Goal: Transaction & Acquisition: Obtain resource

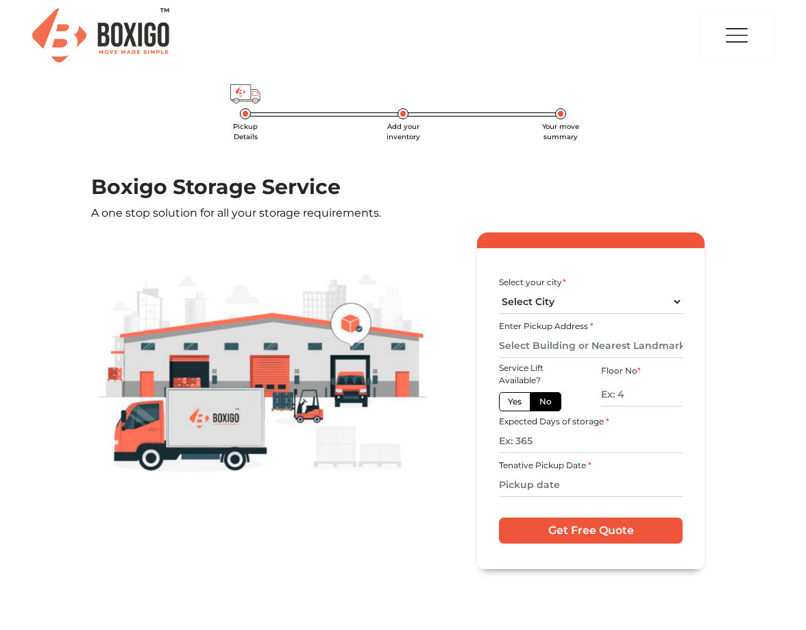
select select "[GEOGRAPHIC_DATA]"
click at [499, 290] on select "Select City [GEOGRAPHIC_DATA] [GEOGRAPHIC_DATA] [GEOGRAPHIC_DATA] [GEOGRAPHIC_D…" at bounding box center [591, 302] width 184 height 24
click at [554, 343] on input "text" at bounding box center [591, 346] width 184 height 24
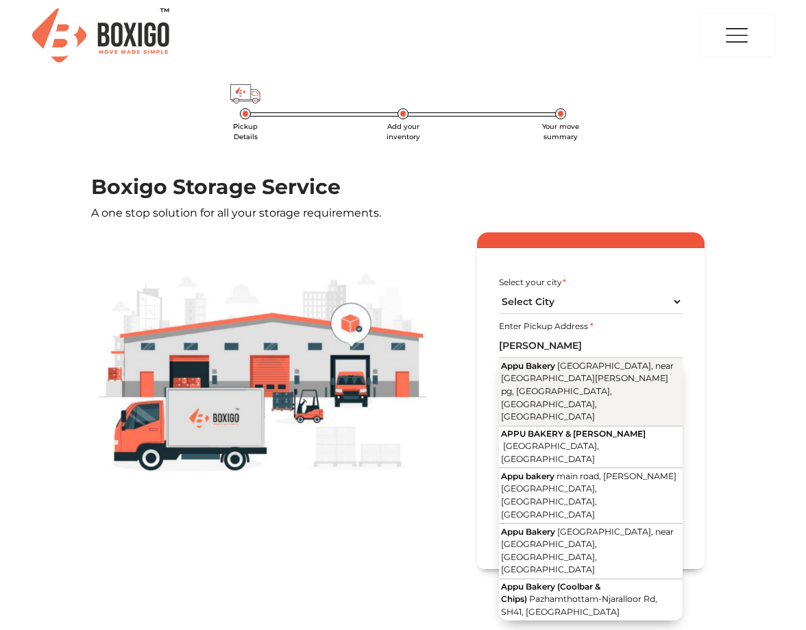
click at [603, 374] on span "[GEOGRAPHIC_DATA], near [GEOGRAPHIC_DATA][PERSON_NAME] pg, [GEOGRAPHIC_DATA], […" at bounding box center [587, 390] width 173 height 61
type input "Appu Bakery, [GEOGRAPHIC_DATA], near [GEOGRAPHIC_DATA][PERSON_NAME], [GEOGRAPHI…"
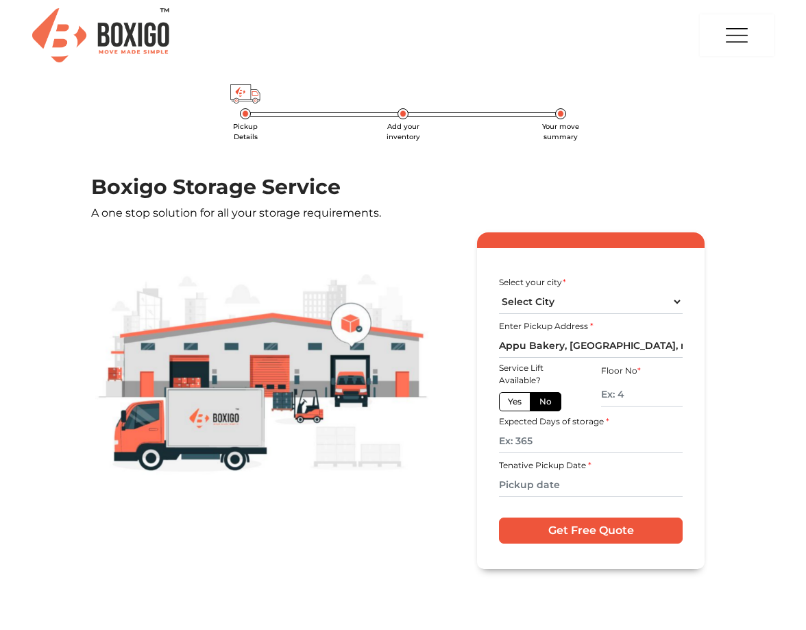
click at [540, 397] on label "No" at bounding box center [546, 401] width 32 height 19
click at [540, 397] on input "No" at bounding box center [543, 399] width 9 height 9
click at [519, 402] on label "Yes" at bounding box center [515, 401] width 32 height 19
click at [517, 402] on input "Yes" at bounding box center [512, 399] width 9 height 9
radio input "true"
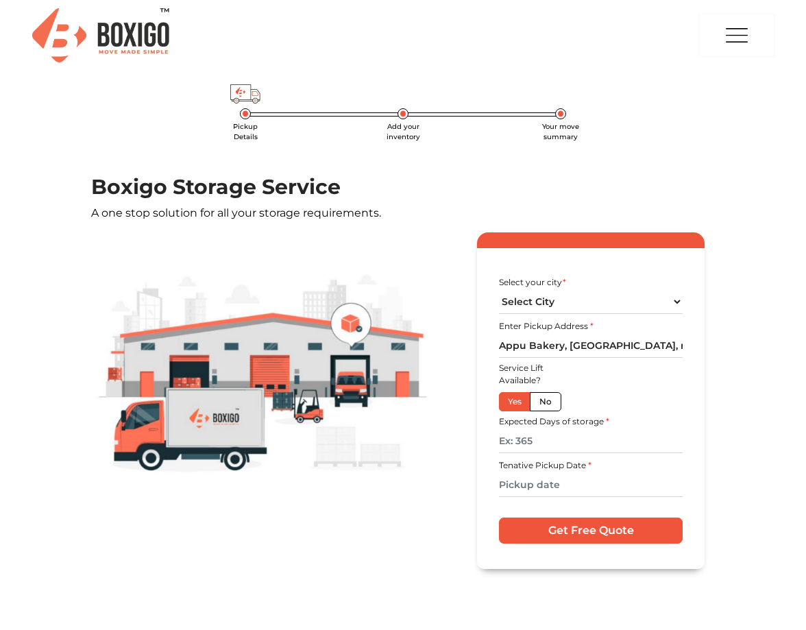
click at [546, 402] on label "No" at bounding box center [546, 401] width 32 height 19
click at [546, 402] on input "No" at bounding box center [543, 399] width 9 height 9
radio input "true"
click at [625, 397] on input "text" at bounding box center [642, 394] width 82 height 24
type input "2"
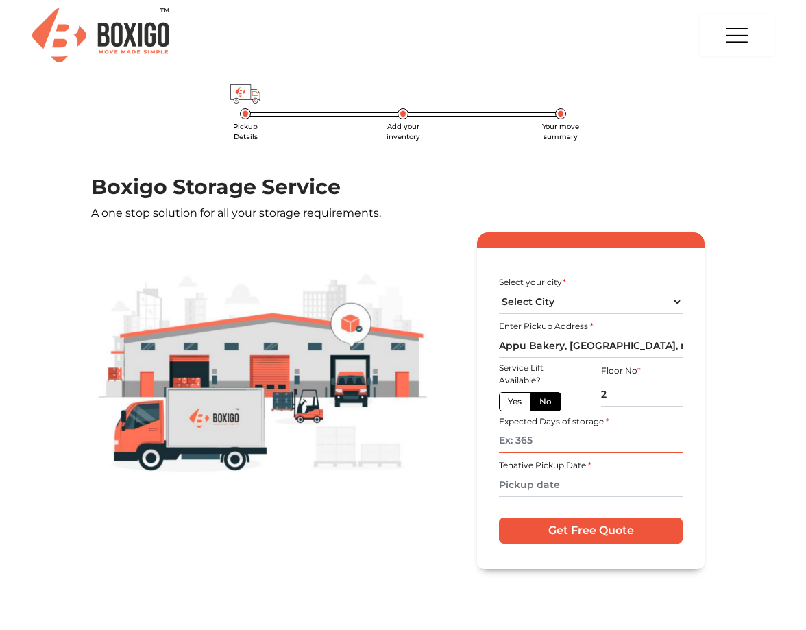
click at [569, 450] on input "text" at bounding box center [591, 441] width 184 height 24
type input "90"
click at [562, 487] on input "text" at bounding box center [591, 485] width 184 height 24
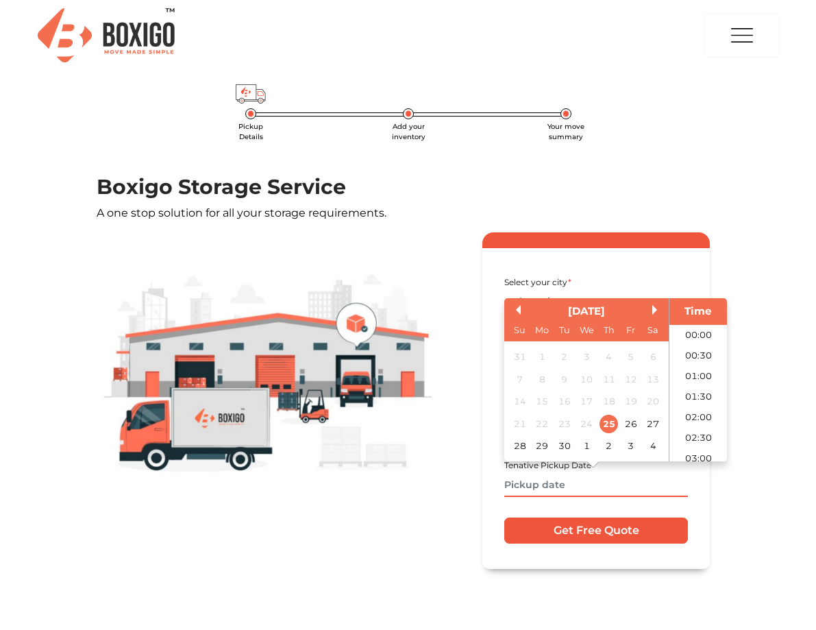
scroll to position [600, 0]
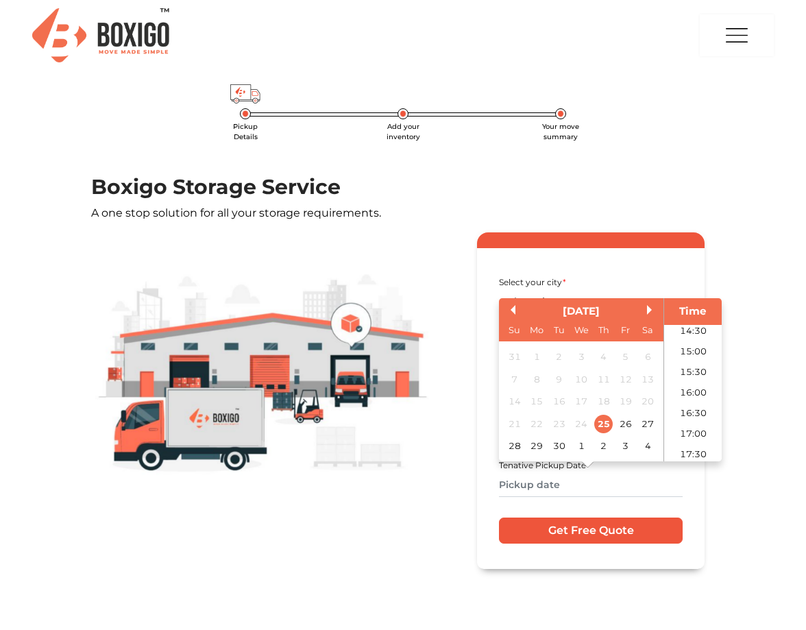
click at [644, 305] on div "[DATE]" at bounding box center [581, 312] width 164 height 16
click at [648, 310] on button "Next Month" at bounding box center [652, 310] width 10 height 10
click at [514, 402] on div "12" at bounding box center [514, 402] width 19 height 19
type input "[DATE] 12:00 AM"
click at [698, 509] on div "Select your city * Select City [GEOGRAPHIC_DATA] [GEOGRAPHIC_DATA] [GEOGRAPHIC_…" at bounding box center [591, 400] width 228 height 336
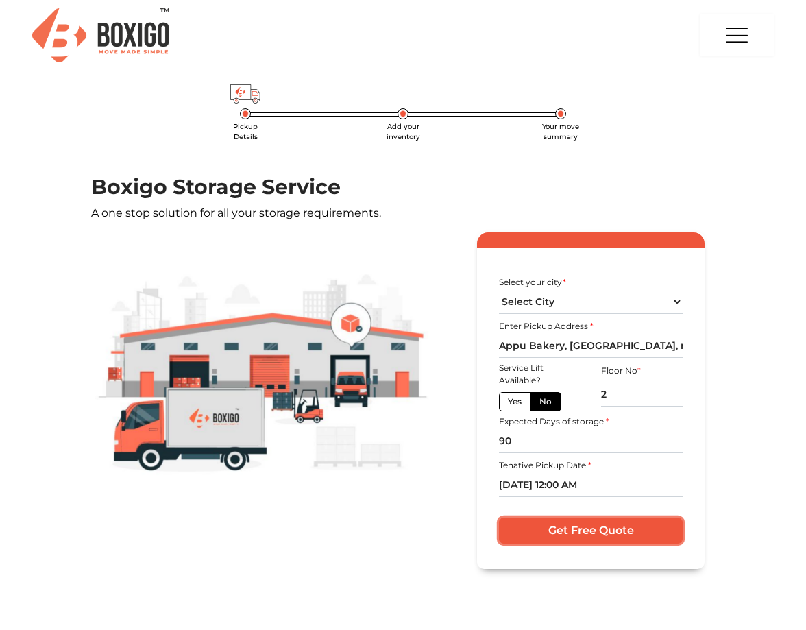
click at [625, 529] on input "Get Free Quote" at bounding box center [591, 530] width 184 height 26
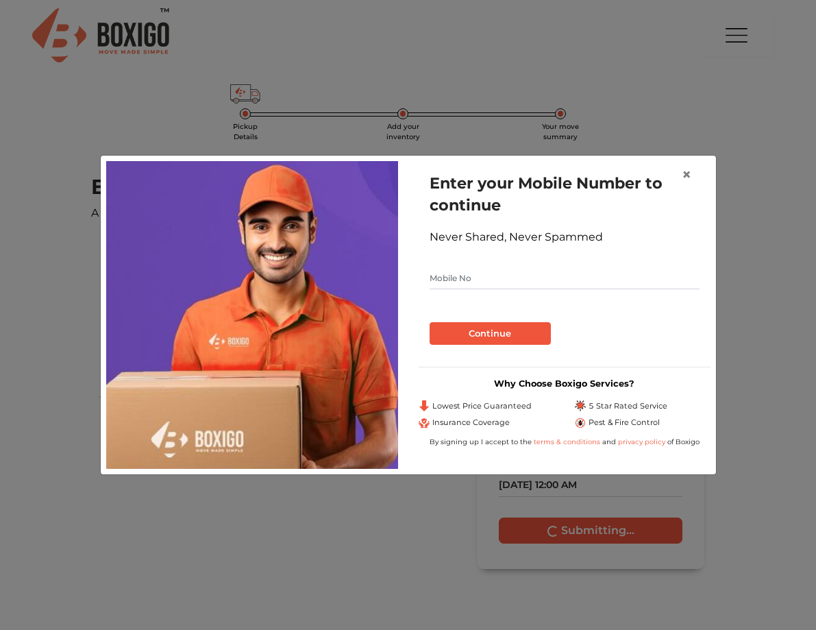
click at [472, 268] on input "text" at bounding box center [565, 278] width 270 height 22
click at [448, 278] on input "921945450" at bounding box center [565, 278] width 270 height 22
type input "9241945450"
click at [506, 328] on button "Continue" at bounding box center [490, 333] width 121 height 23
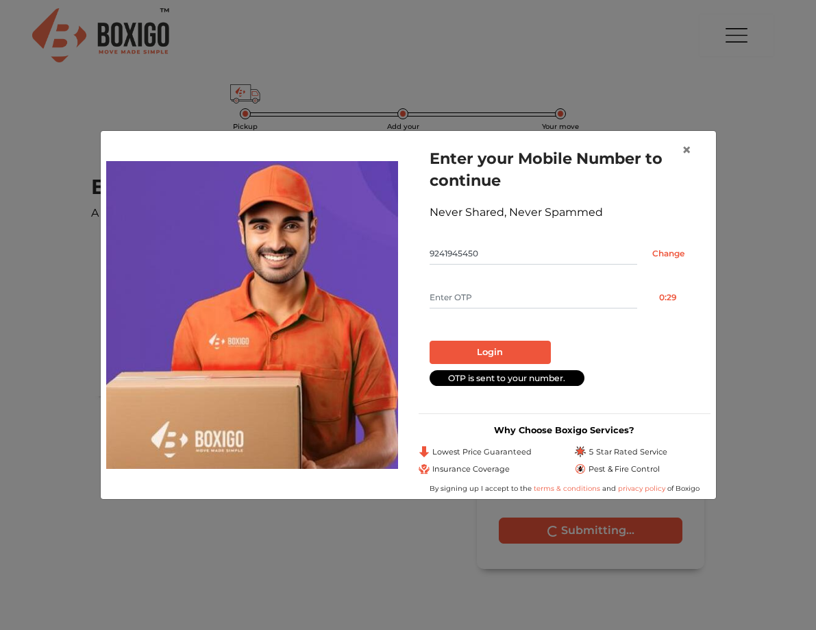
click at [481, 300] on input "text" at bounding box center [534, 297] width 208 height 22
type input "4238"
click at [498, 346] on button "Login" at bounding box center [490, 352] width 121 height 23
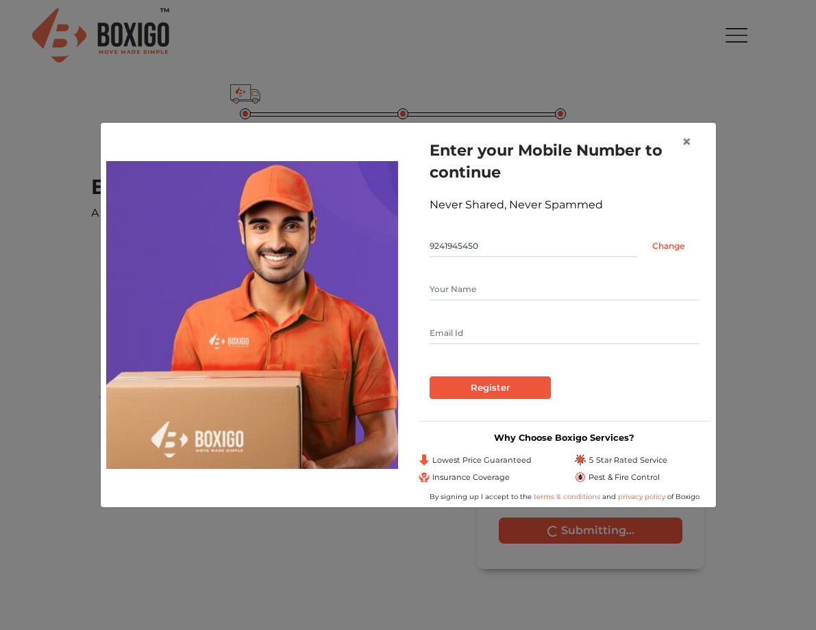
click at [472, 282] on input "text" at bounding box center [565, 289] width 270 height 22
drag, startPoint x: 443, startPoint y: 292, endPoint x: 534, endPoint y: 286, distance: 91.4
click at [534, 286] on input "[PERSON_NAME]" at bounding box center [565, 289] width 270 height 22
click at [535, 286] on input "[PERSON_NAME]" at bounding box center [565, 289] width 270 height 22
type input "[PERSON_NAME]"
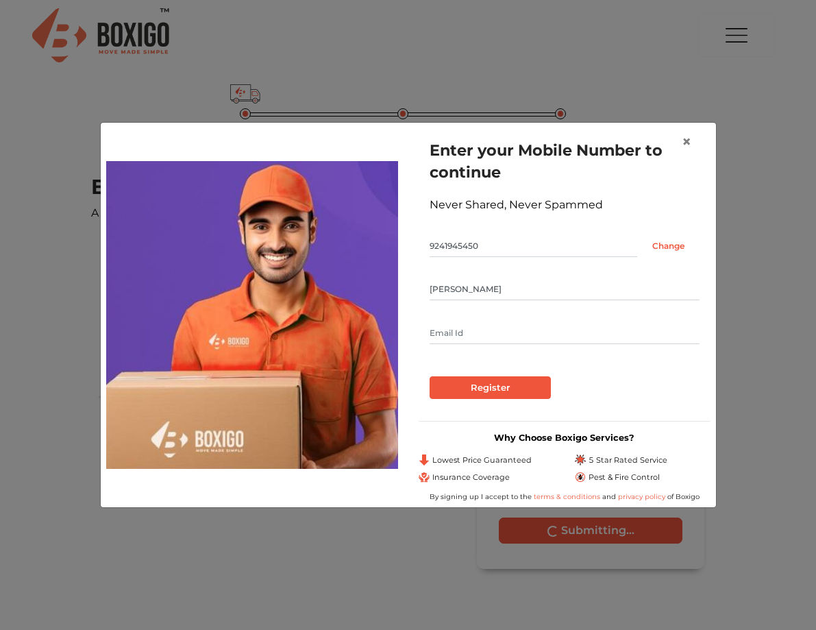
click at [454, 336] on input "text" at bounding box center [565, 333] width 270 height 22
click at [507, 391] on input "Register" at bounding box center [490, 387] width 121 height 23
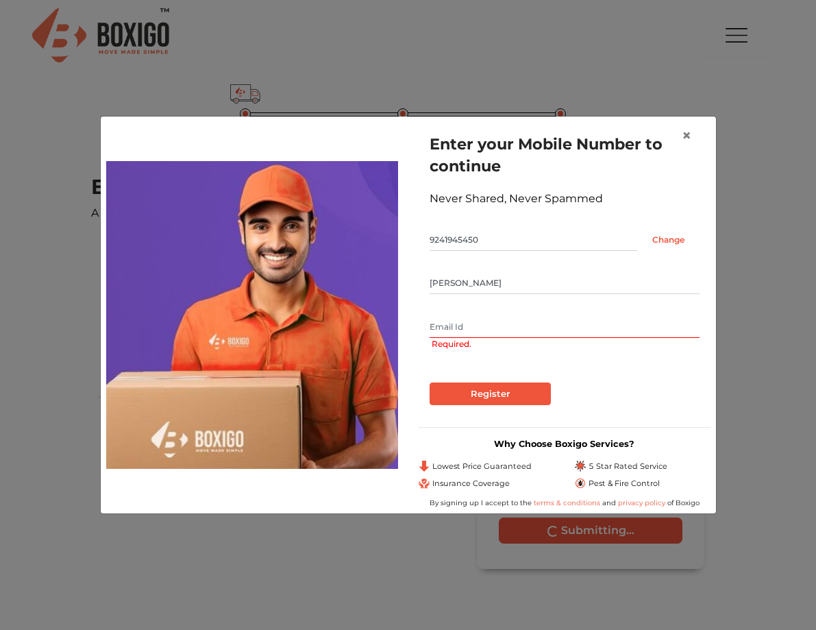
click at [452, 329] on input "text" at bounding box center [565, 327] width 270 height 22
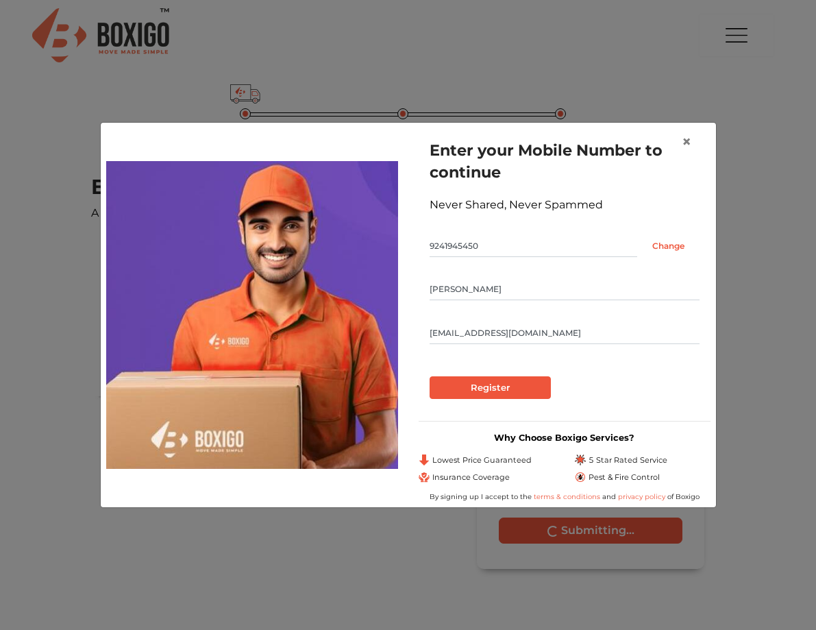
type input "[EMAIL_ADDRESS][DOMAIN_NAME]"
click at [461, 391] on input "Register" at bounding box center [490, 387] width 121 height 23
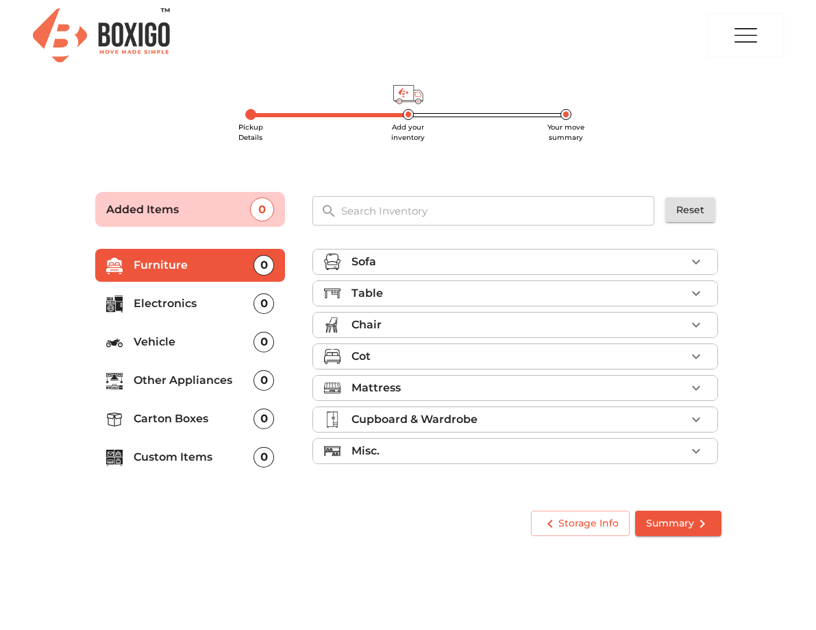
click at [703, 289] on icon "button" at bounding box center [696, 293] width 16 height 16
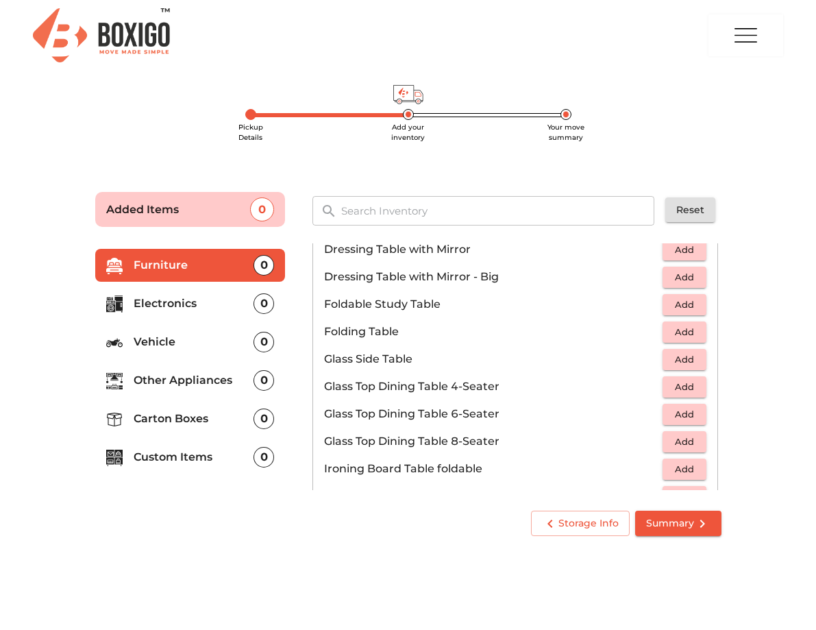
scroll to position [400, 0]
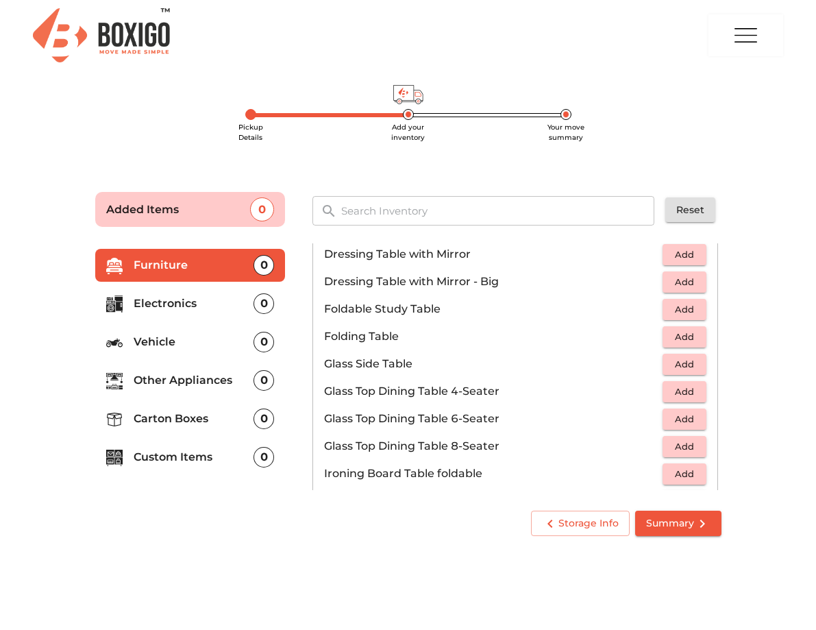
click at [689, 311] on span "Add" at bounding box center [685, 310] width 30 height 16
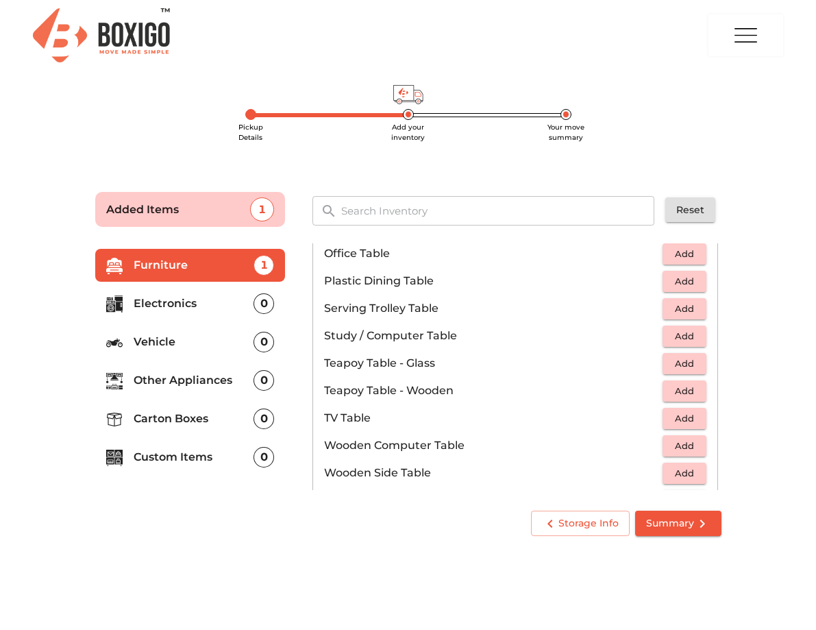
scroll to position [710, 0]
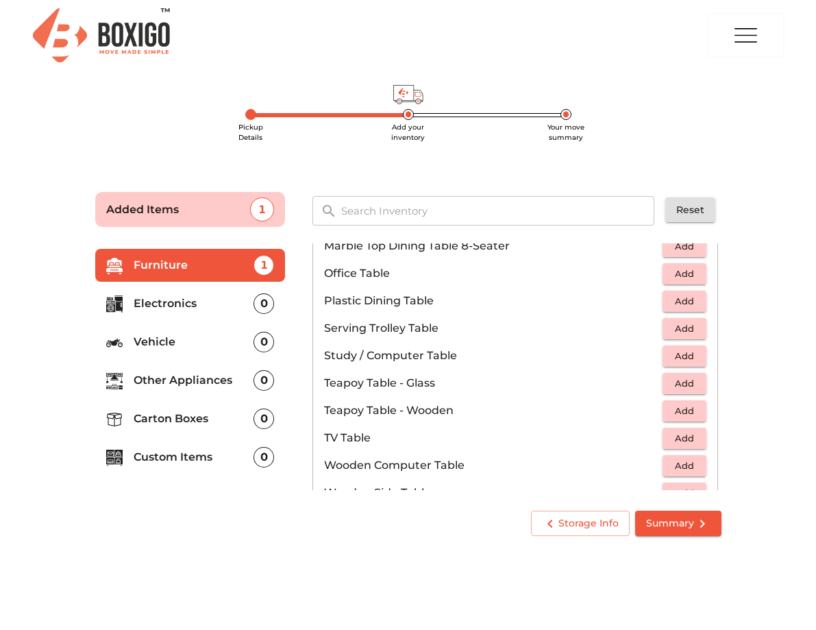
click at [670, 353] on span "Add" at bounding box center [685, 356] width 30 height 16
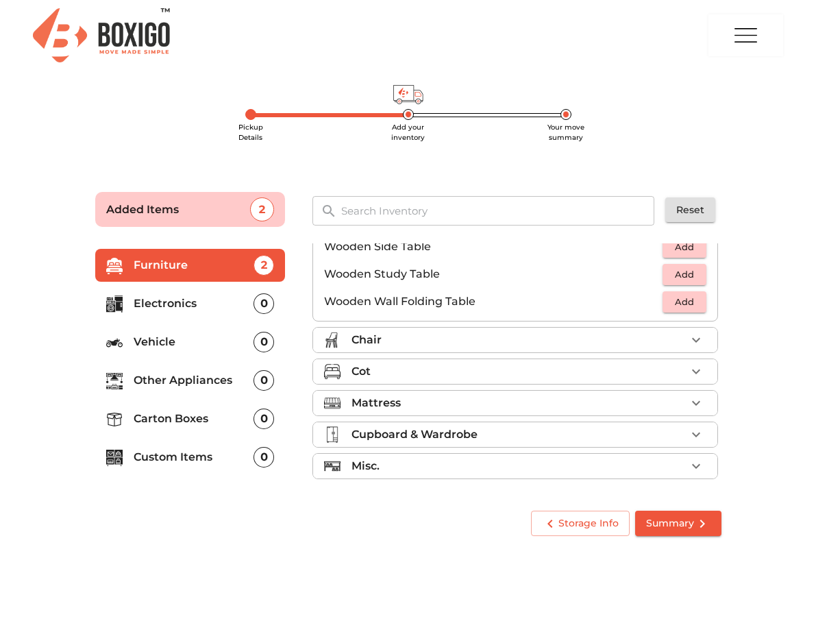
click at [541, 336] on div "Chair" at bounding box center [519, 340] width 334 height 16
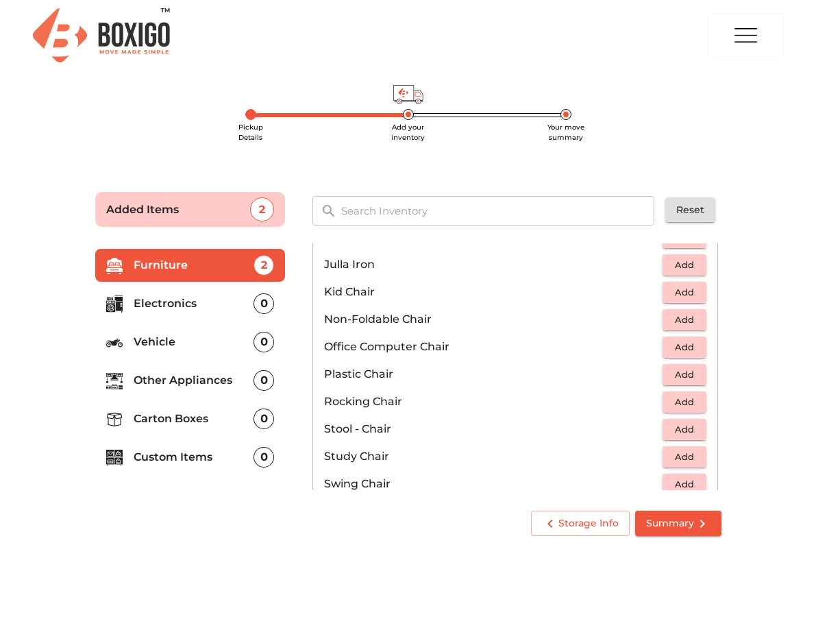
scroll to position [395, 0]
click at [672, 372] on span "Add" at bounding box center [685, 374] width 30 height 16
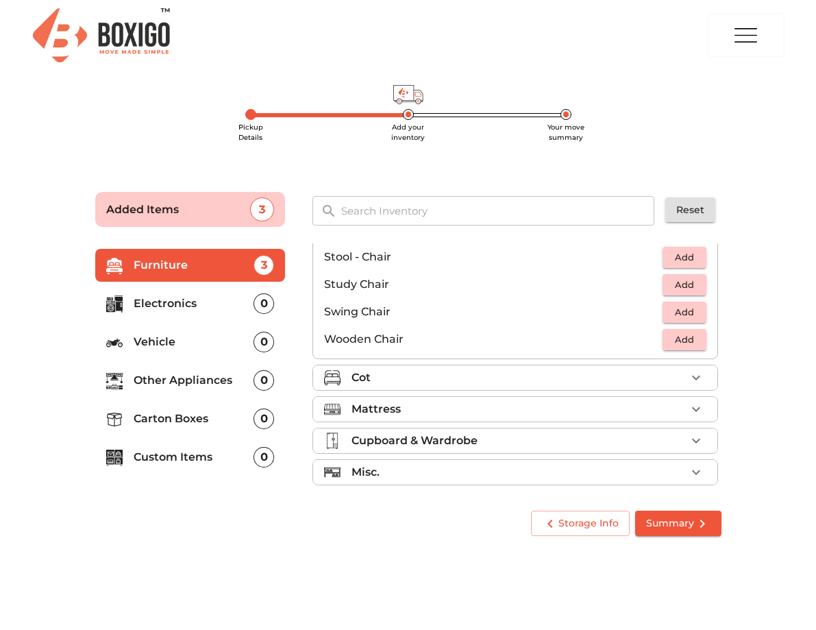
scroll to position [572, 0]
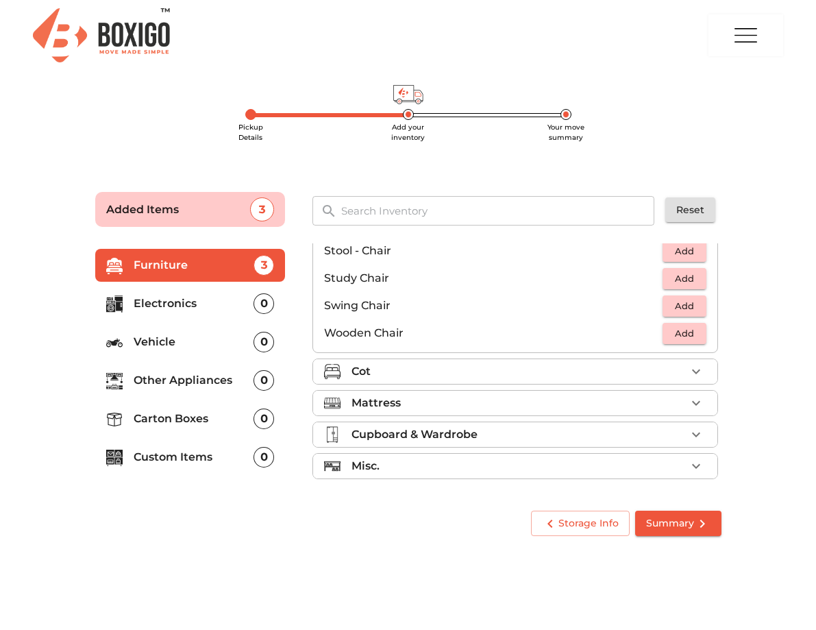
click at [452, 411] on div "Mattress" at bounding box center [519, 403] width 334 height 16
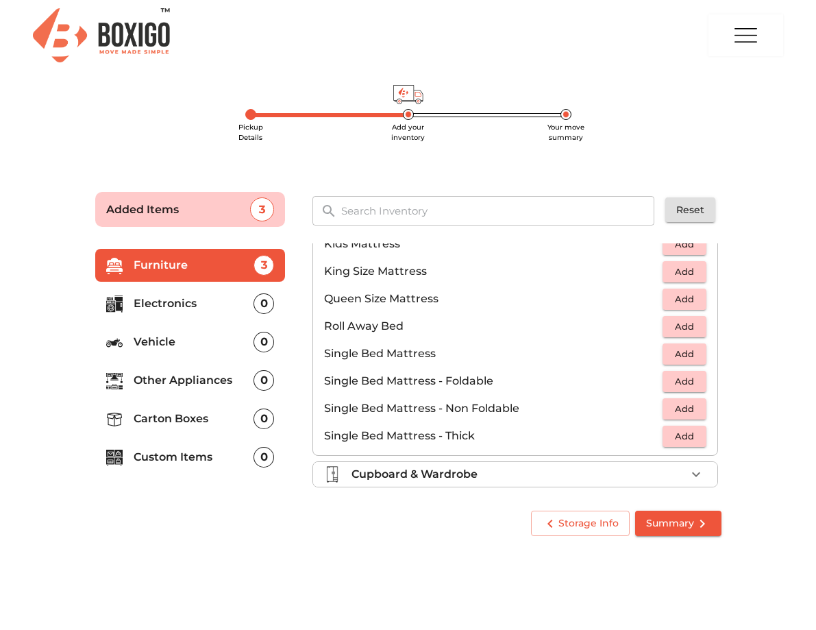
scroll to position [234, 0]
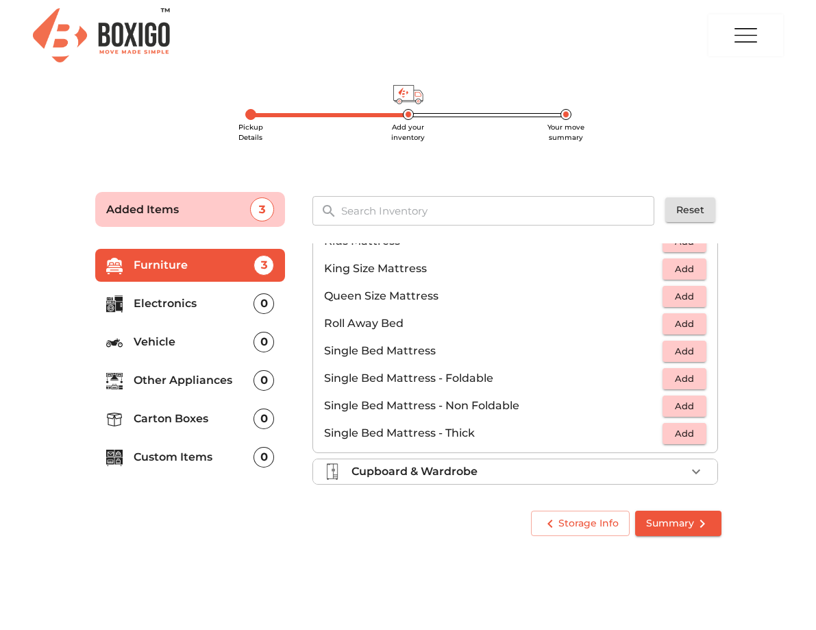
click at [670, 432] on span "Add" at bounding box center [685, 434] width 30 height 16
click at [432, 473] on p "Cupboard & Wardrobe" at bounding box center [415, 471] width 126 height 16
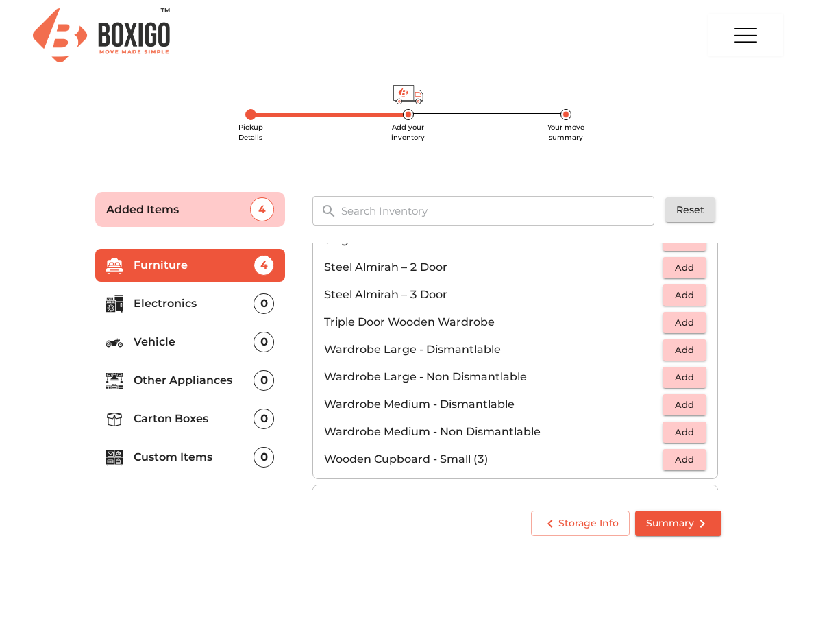
scroll to position [460, 0]
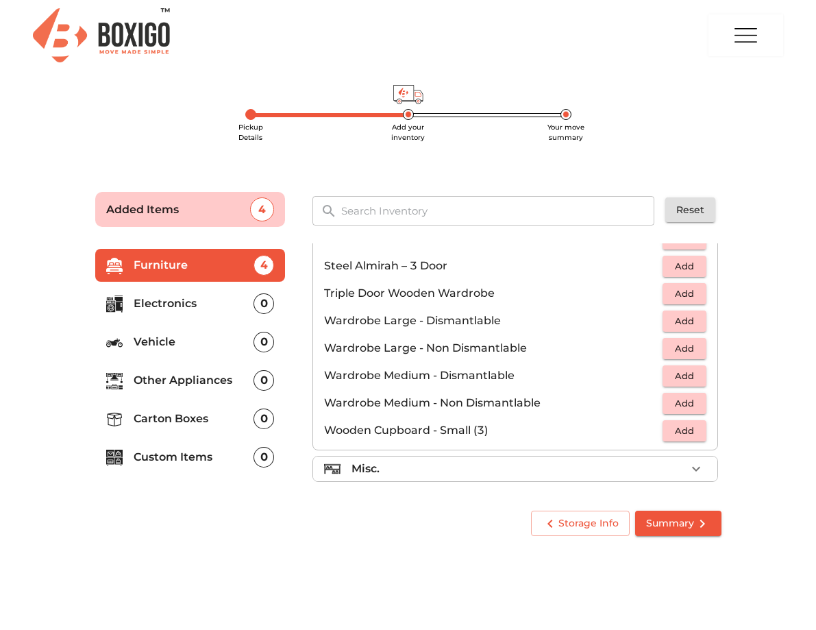
click at [434, 456] on li "Misc." at bounding box center [515, 468] width 404 height 25
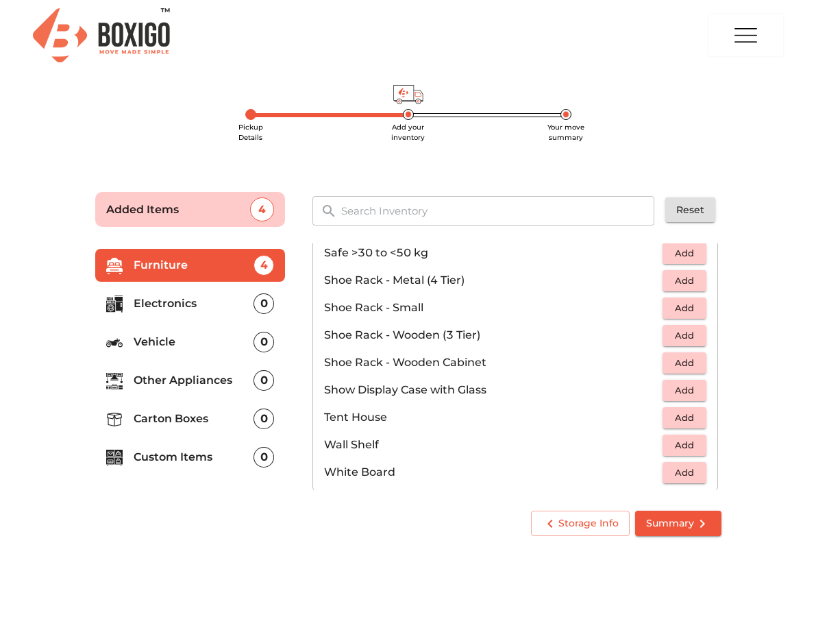
scroll to position [737, 0]
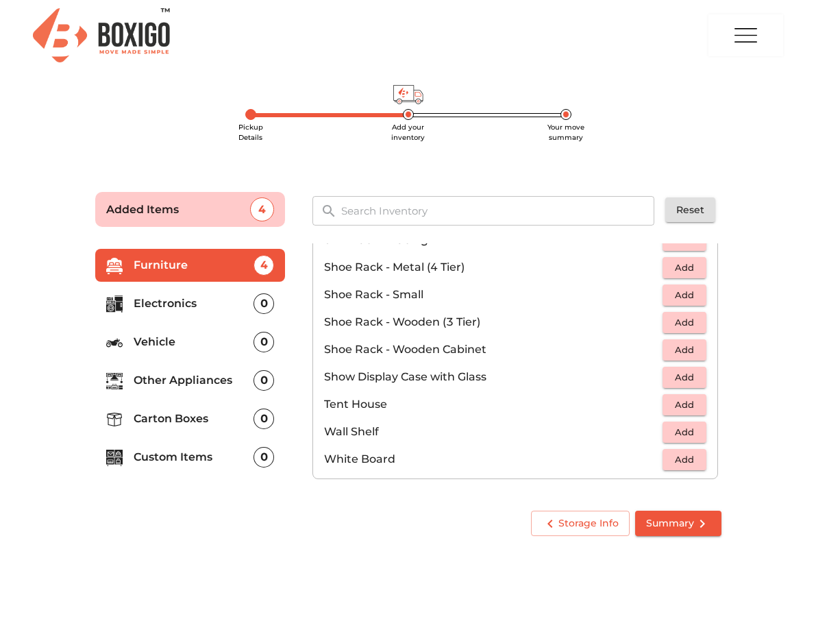
click at [158, 306] on p "Electronics" at bounding box center [194, 303] width 121 height 16
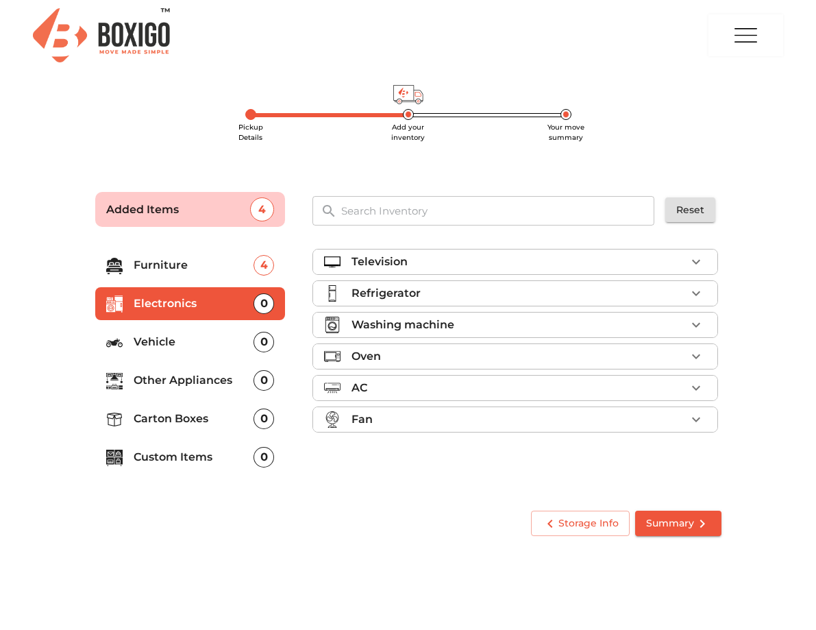
click at [188, 384] on p "Other Appliances" at bounding box center [194, 380] width 121 height 16
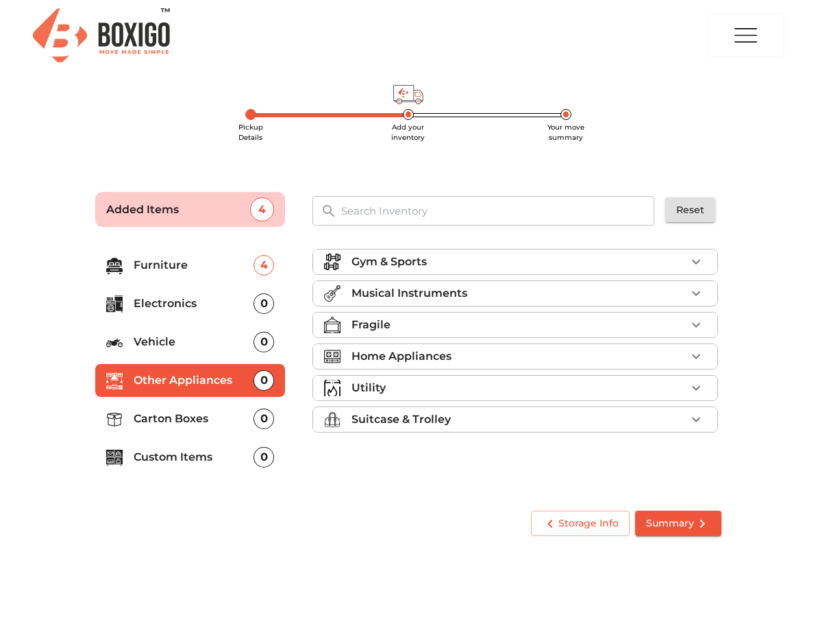
click at [194, 306] on p "Electronics" at bounding box center [194, 303] width 121 height 16
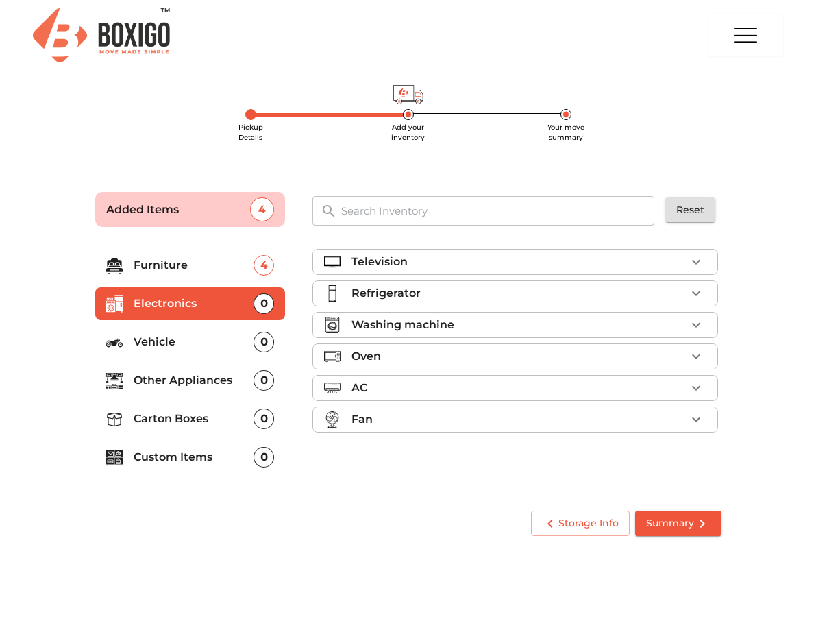
click at [447, 259] on div "Television" at bounding box center [519, 262] width 334 height 16
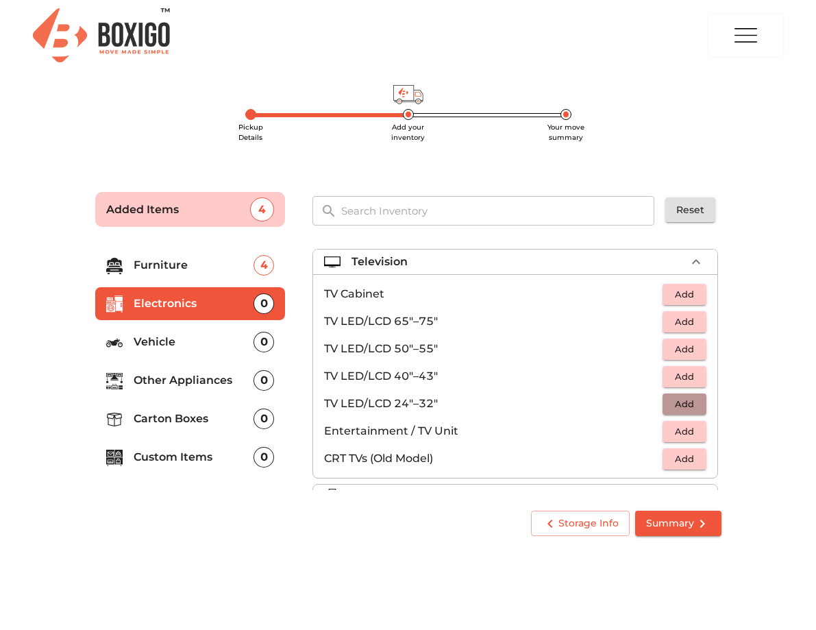
click at [676, 404] on span "Add" at bounding box center [685, 404] width 30 height 16
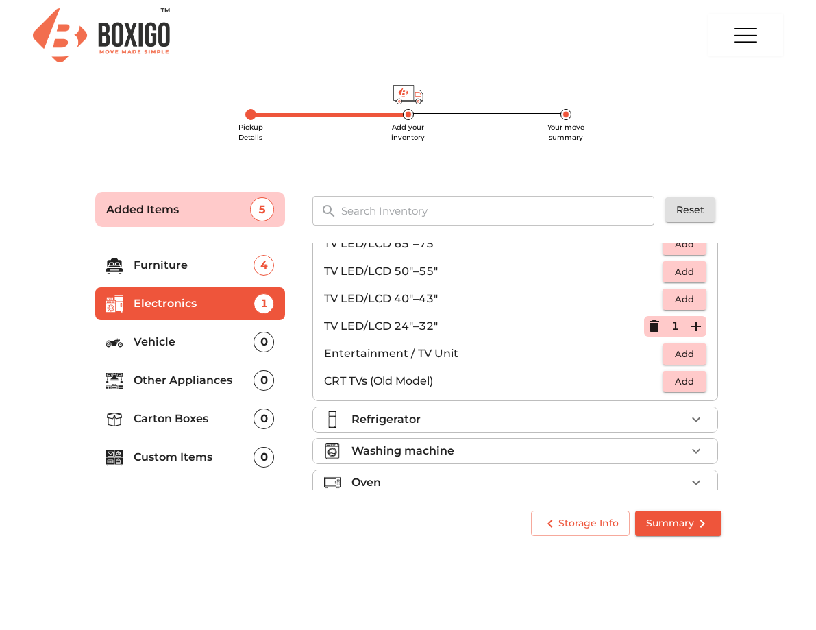
scroll to position [95, 0]
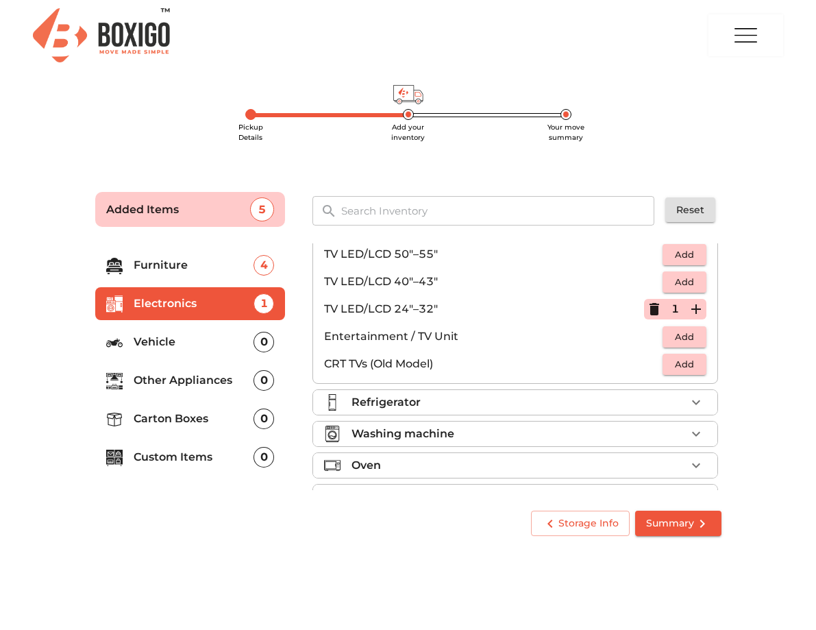
click at [186, 374] on p "Other Appliances" at bounding box center [194, 380] width 121 height 16
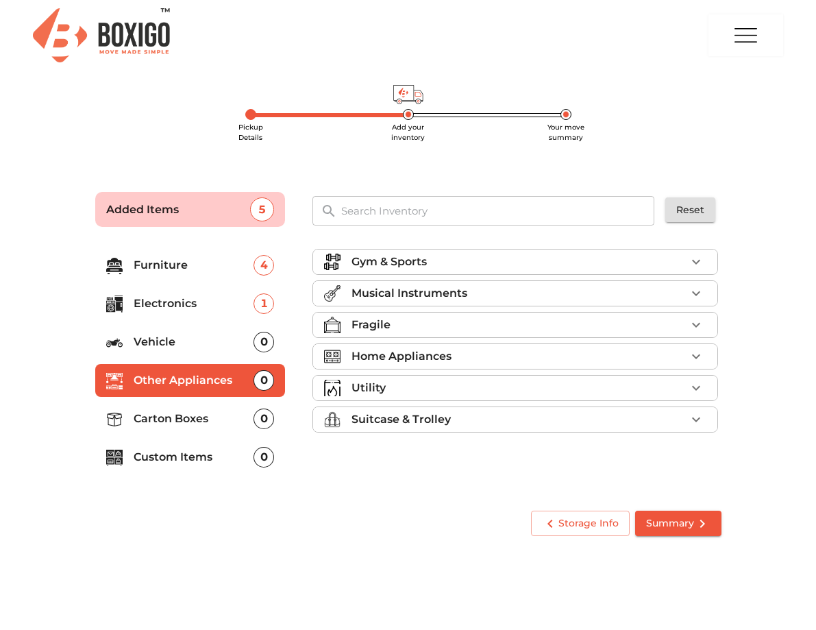
click at [399, 330] on div "Fragile" at bounding box center [519, 325] width 334 height 16
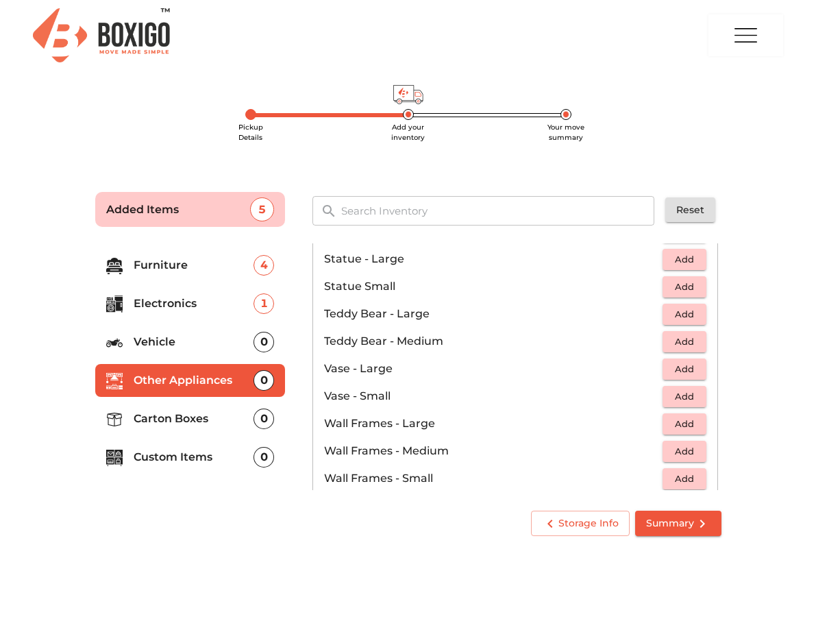
scroll to position [925, 0]
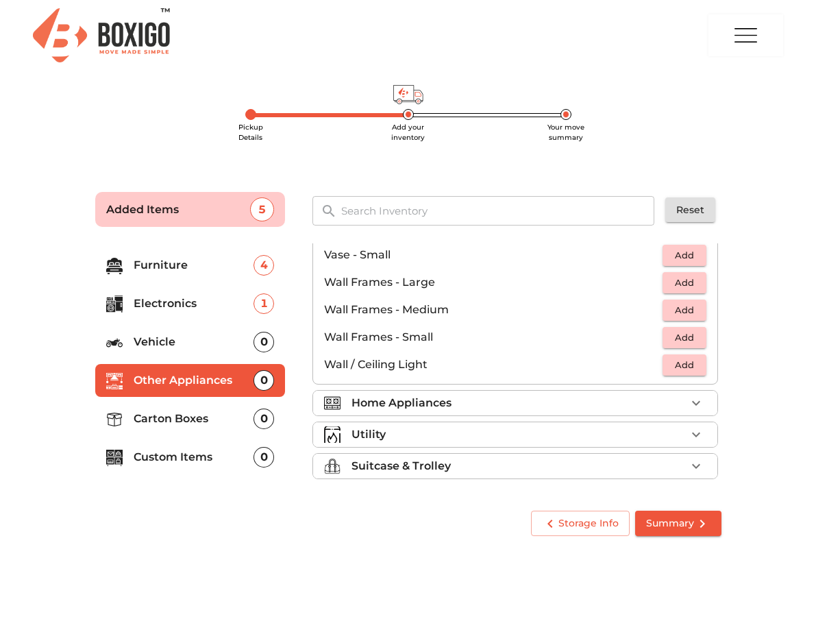
click at [401, 395] on p "Home Appliances" at bounding box center [402, 403] width 100 height 16
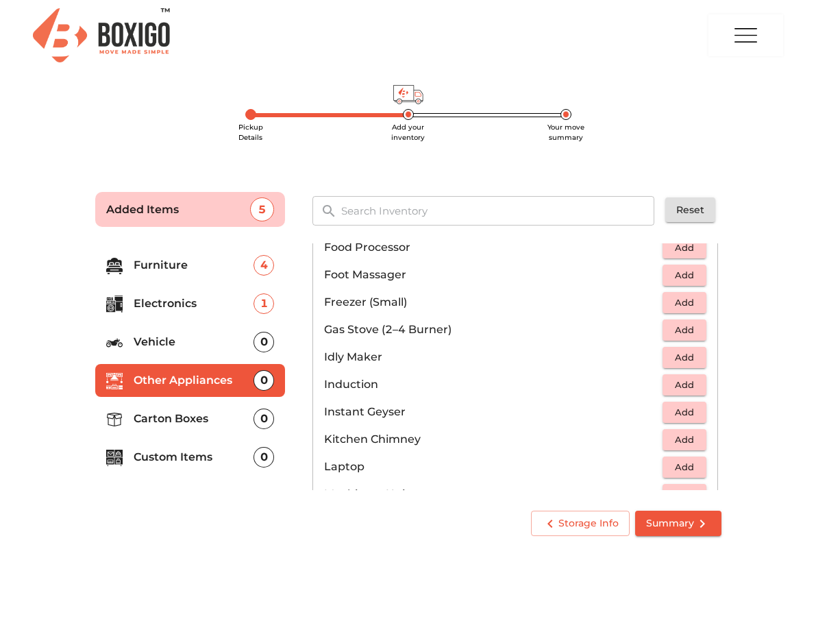
scroll to position [539, 0]
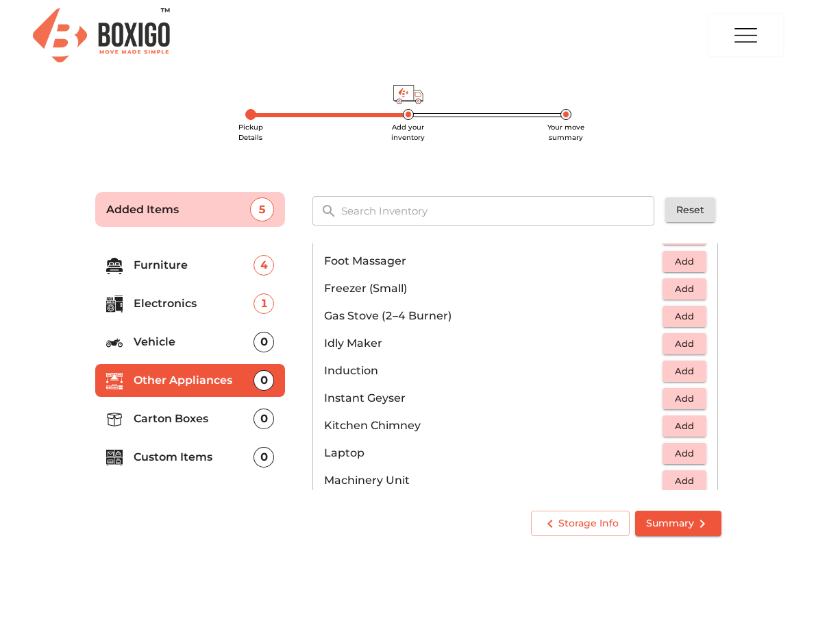
click at [680, 371] on span "Add" at bounding box center [685, 371] width 30 height 16
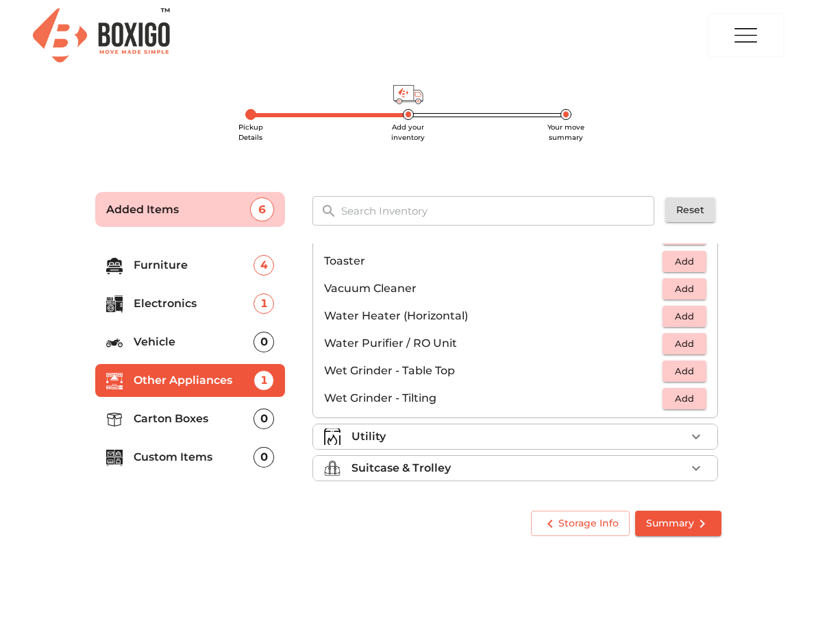
scroll to position [952, 0]
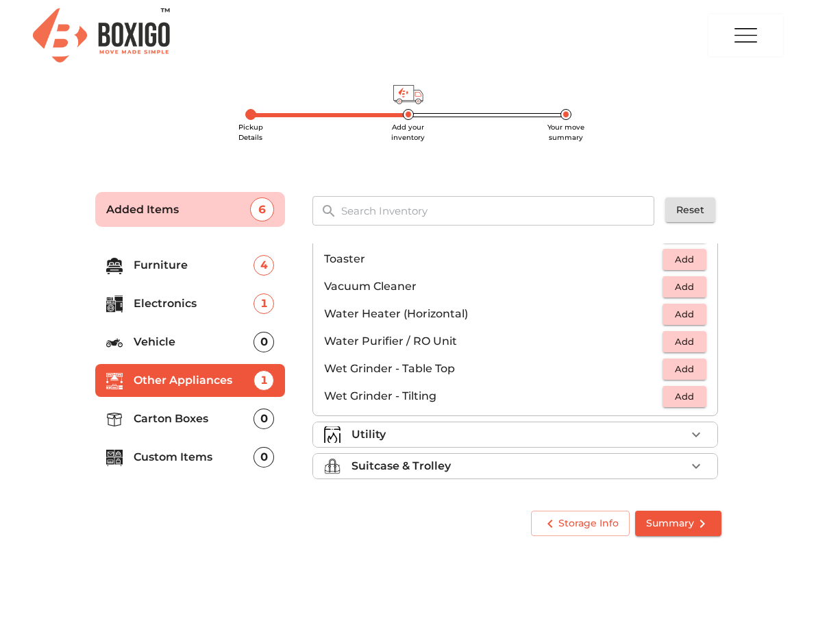
click at [437, 431] on div "Utility" at bounding box center [519, 434] width 334 height 16
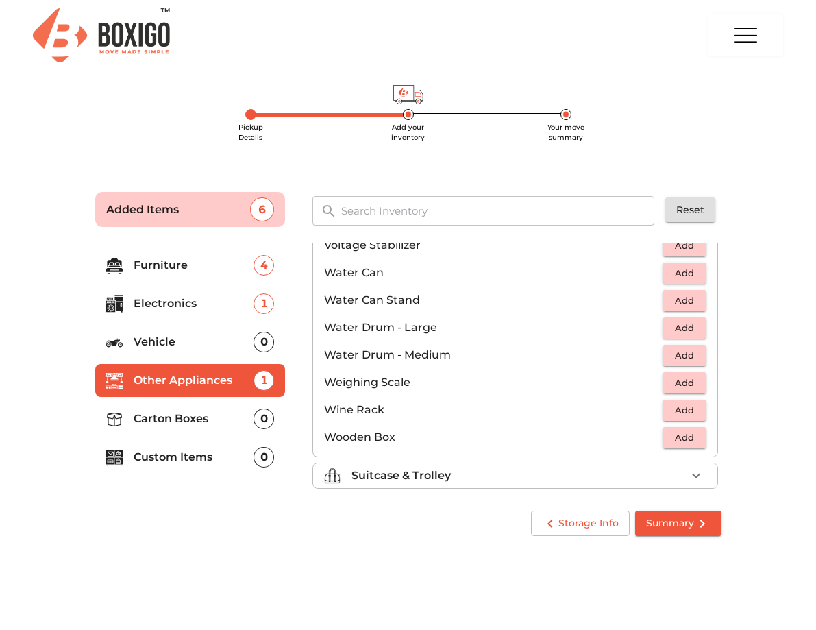
scroll to position [1034, 0]
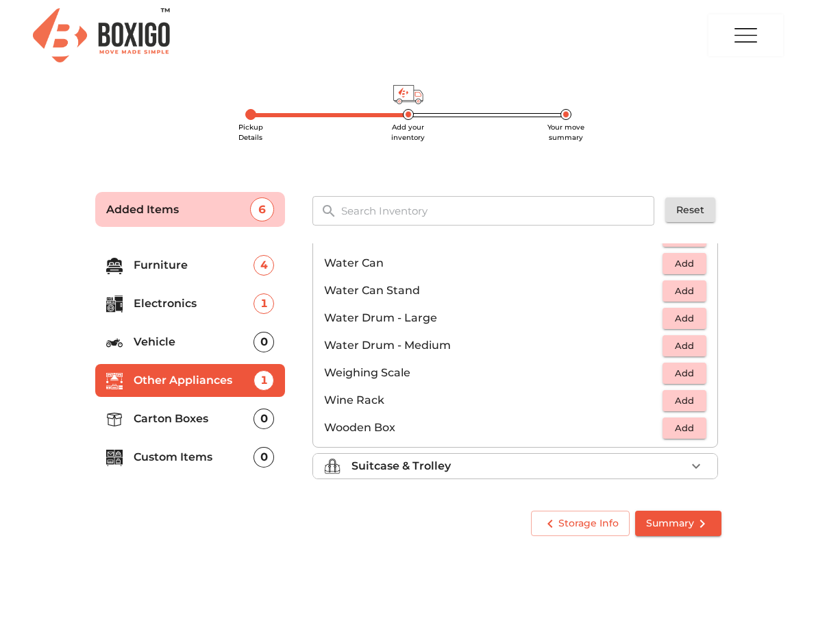
click at [437, 461] on p "Suitcase & Trolley" at bounding box center [401, 466] width 99 height 16
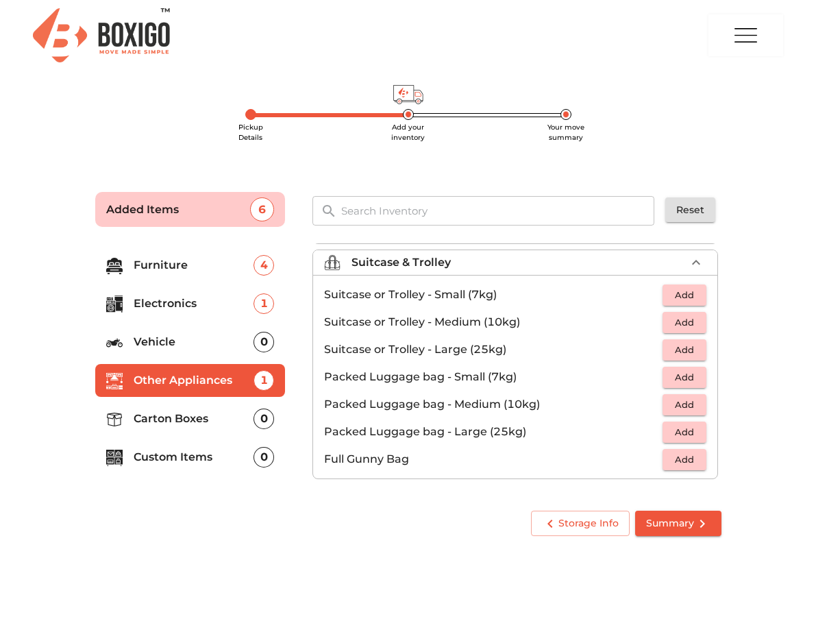
scroll to position [157, 0]
click at [680, 325] on span "Add" at bounding box center [685, 323] width 30 height 16
click at [165, 417] on p "Carton Boxes" at bounding box center [194, 419] width 121 height 16
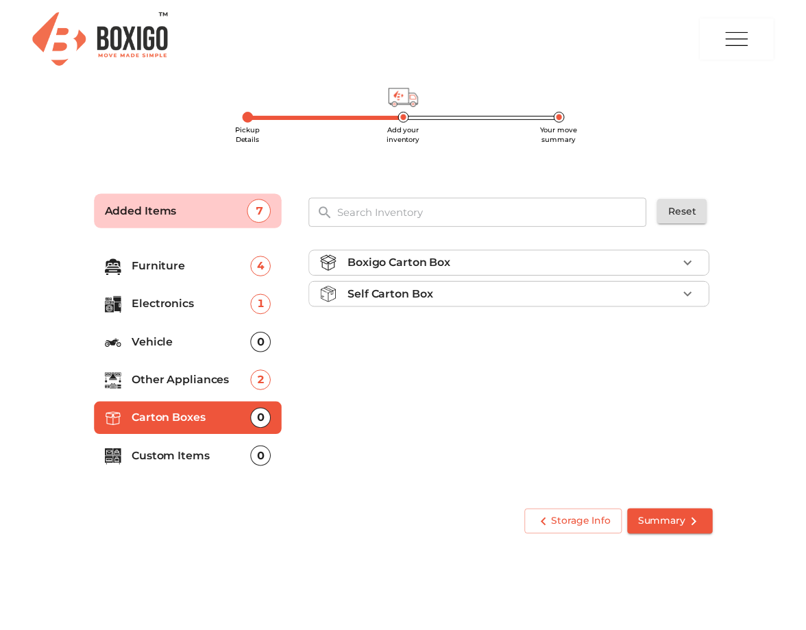
scroll to position [0, 0]
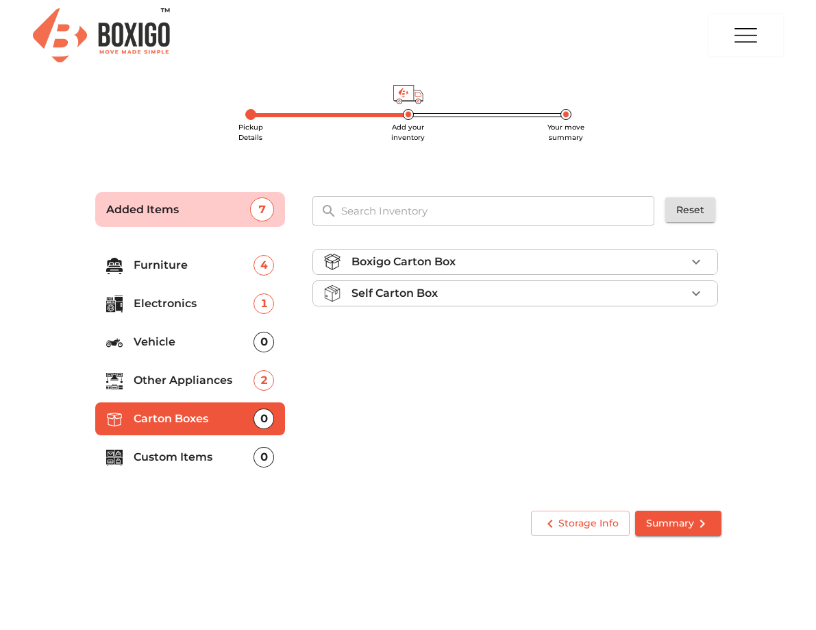
click at [464, 295] on div "Self Carton Box" at bounding box center [519, 293] width 334 height 16
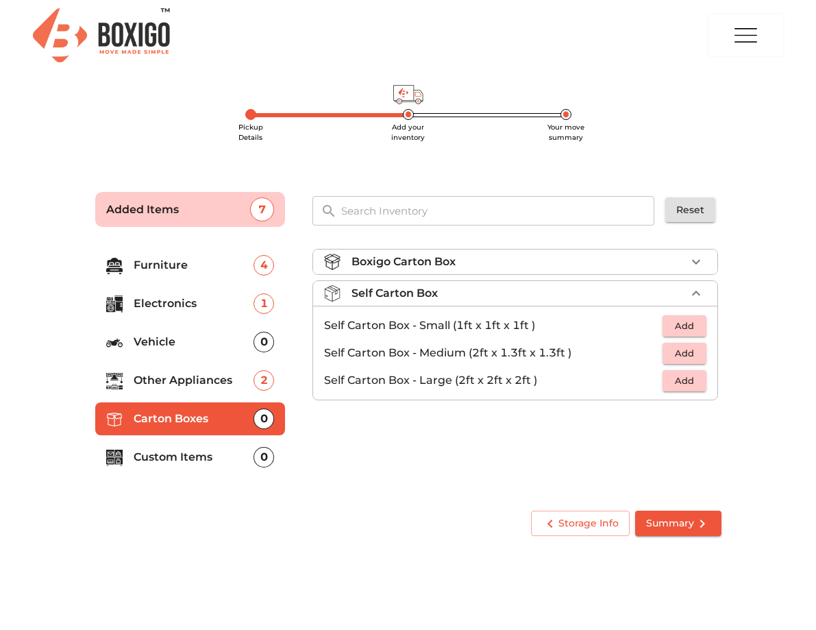
click at [467, 257] on div "Boxigo Carton Box" at bounding box center [519, 262] width 334 height 16
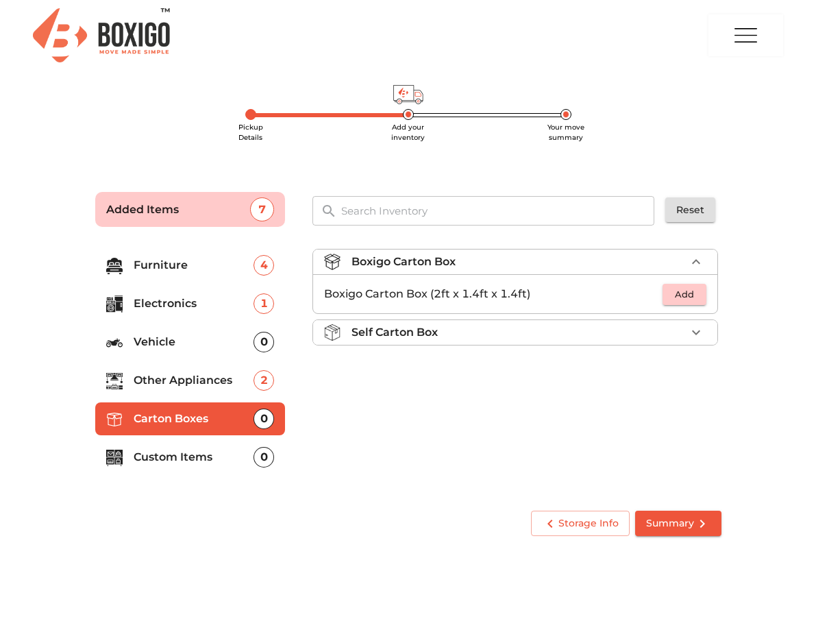
click at [429, 330] on p "Self Carton Box" at bounding box center [395, 332] width 86 height 16
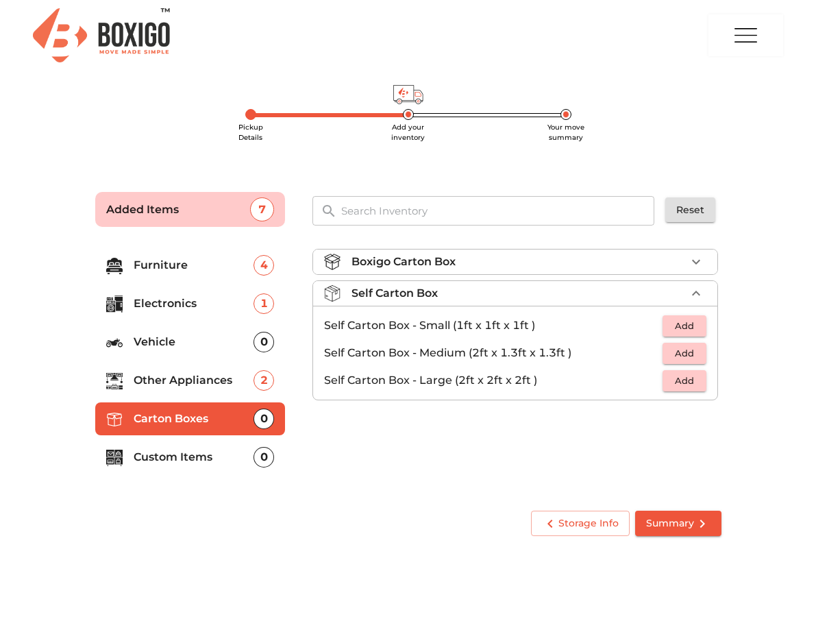
click at [522, 267] on div "Boxigo Carton Box" at bounding box center [519, 262] width 334 height 16
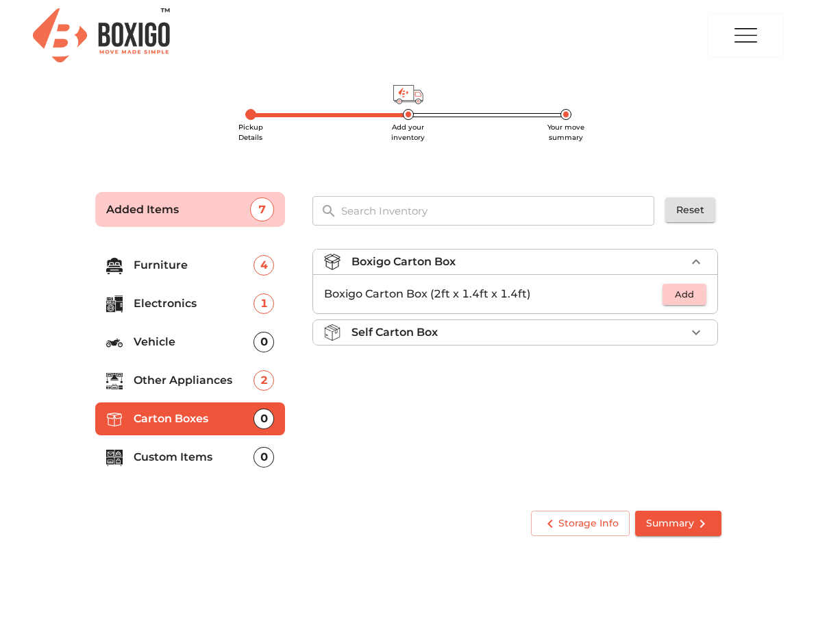
click at [451, 334] on div "Self Carton Box" at bounding box center [519, 332] width 334 height 16
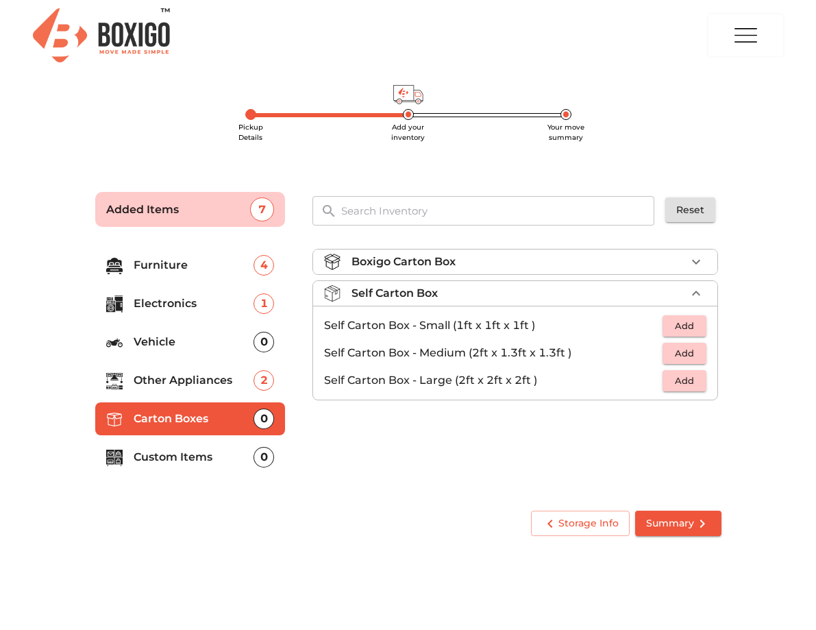
click at [474, 260] on div "Boxigo Carton Box" at bounding box center [519, 262] width 334 height 16
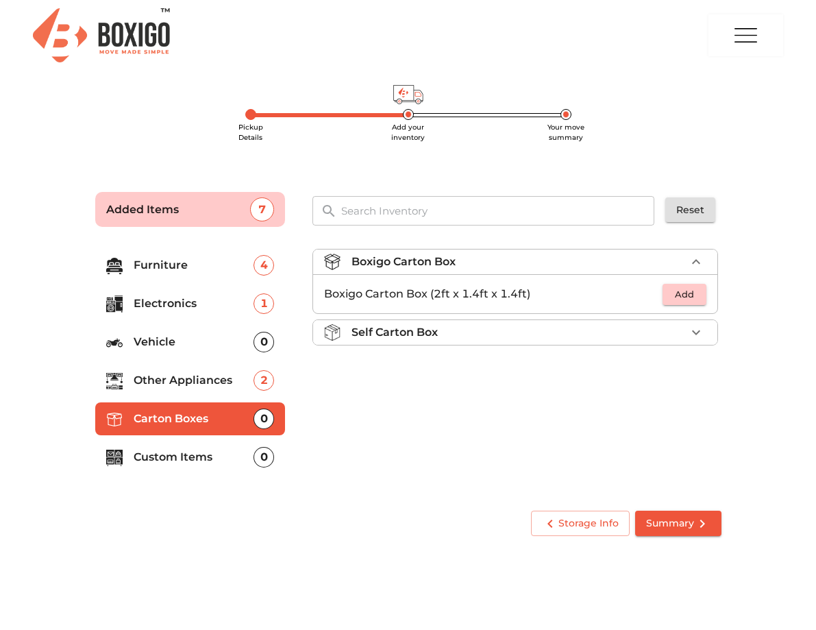
click at [694, 293] on span "Add" at bounding box center [685, 294] width 30 height 16
click at [694, 293] on icon "button" at bounding box center [697, 294] width 10 height 10
click at [190, 458] on p "Custom Items" at bounding box center [194, 457] width 121 height 16
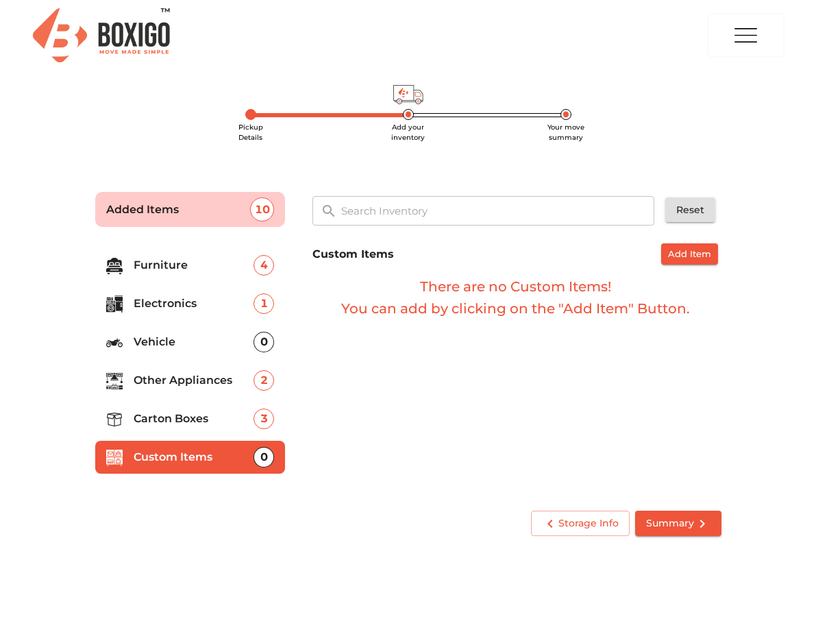
click at [679, 512] on button "Summary" at bounding box center [678, 523] width 86 height 25
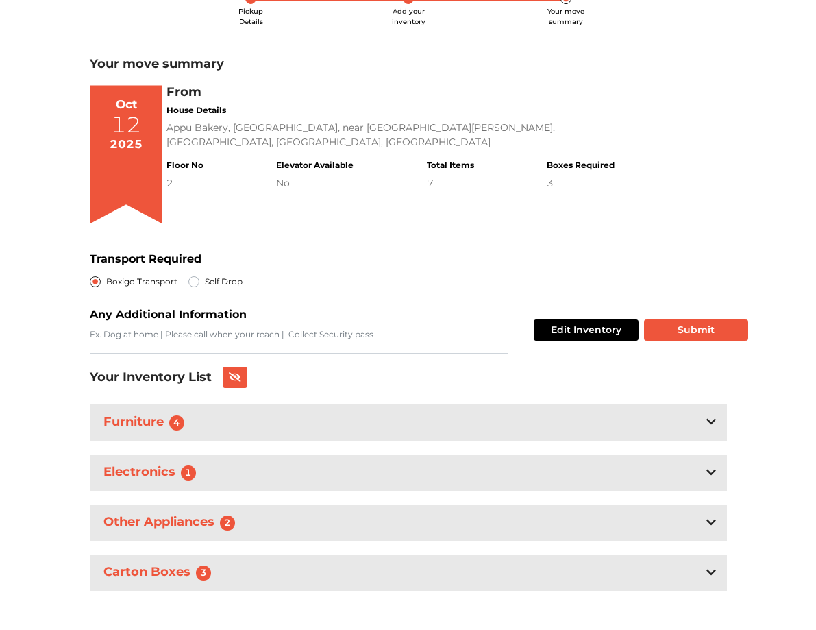
scroll to position [123, 0]
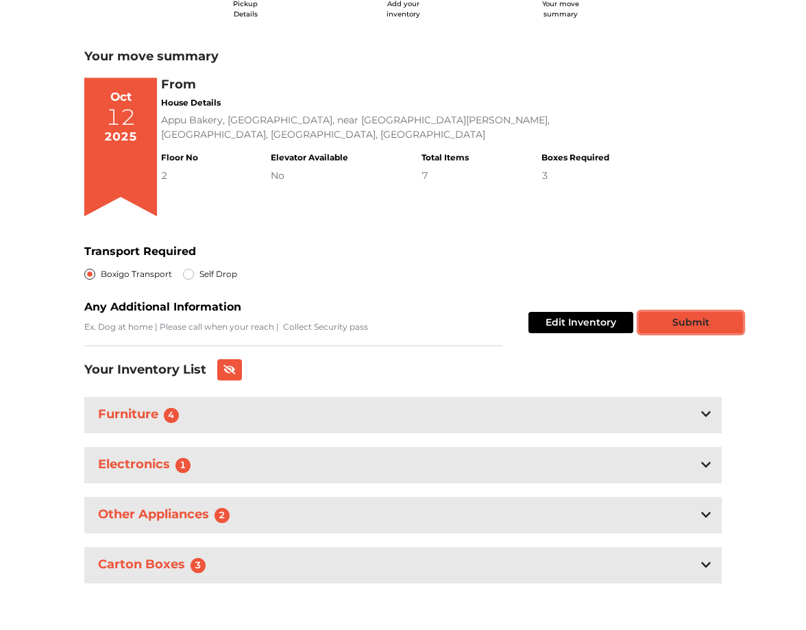
click at [724, 316] on button "Submit" at bounding box center [691, 322] width 104 height 21
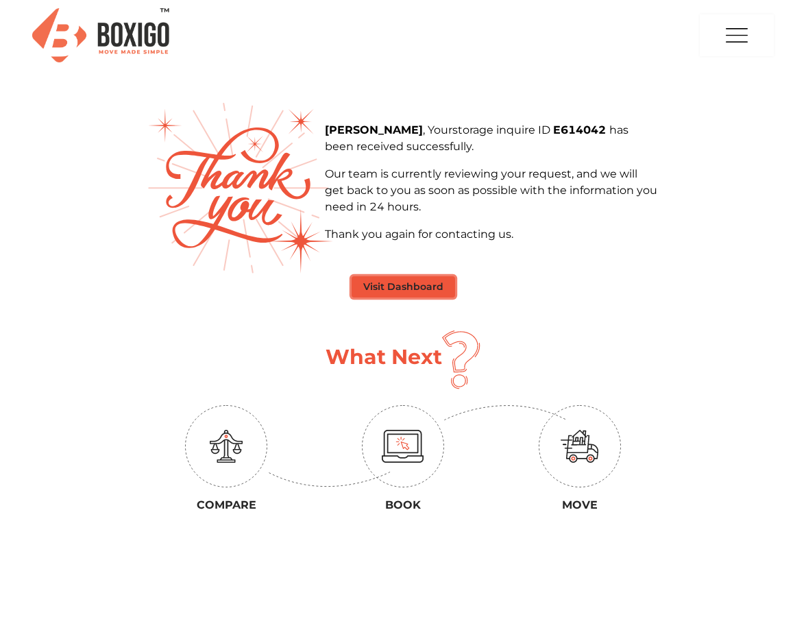
click at [415, 291] on button "Visit Dashboard" at bounding box center [403, 286] width 103 height 21
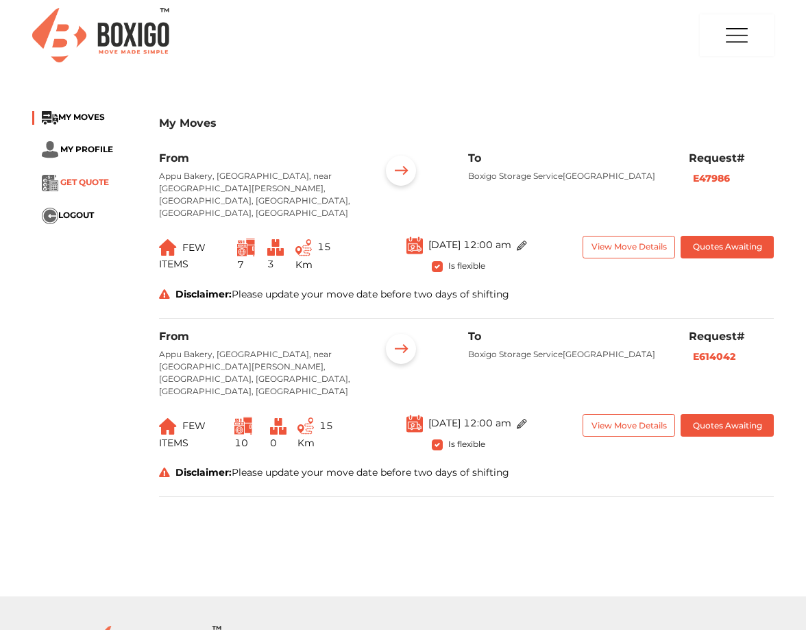
click at [82, 182] on span "GET QUOTE" at bounding box center [84, 182] width 49 height 10
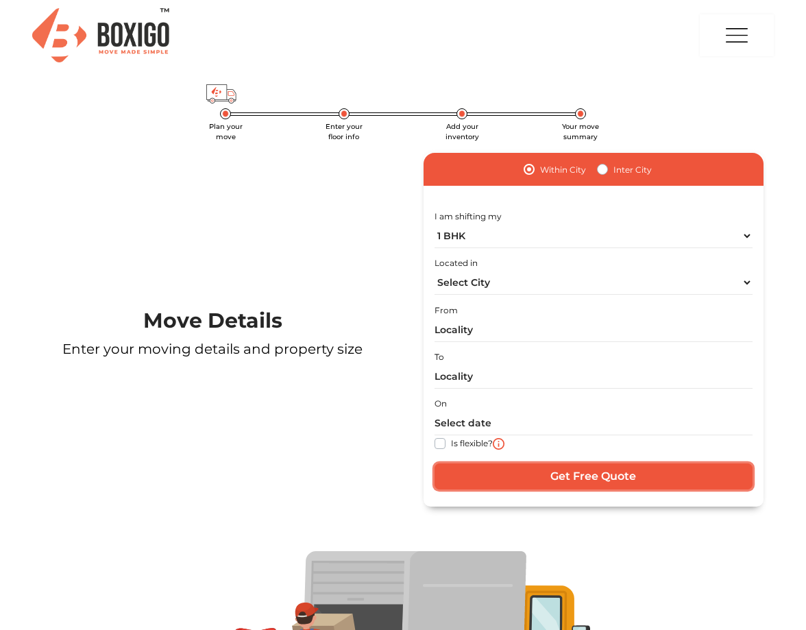
click at [585, 486] on input "Get Free Quote" at bounding box center [594, 476] width 318 height 26
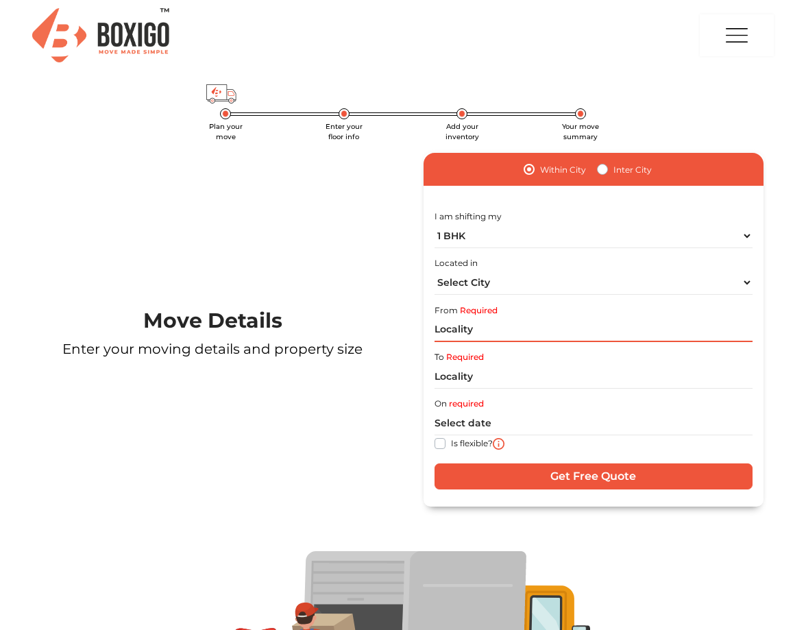
click at [454, 333] on input "text" at bounding box center [594, 330] width 318 height 24
click at [735, 38] on img "button" at bounding box center [736, 35] width 27 height 40
click at [729, 88] on link at bounding box center [713, 84] width 32 height 13
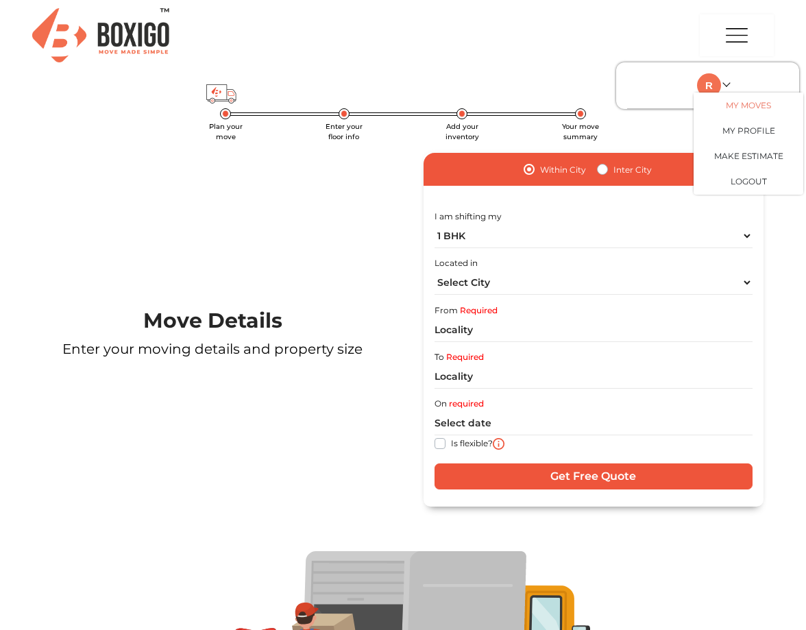
click at [730, 103] on link "My Moves" at bounding box center [749, 105] width 110 height 25
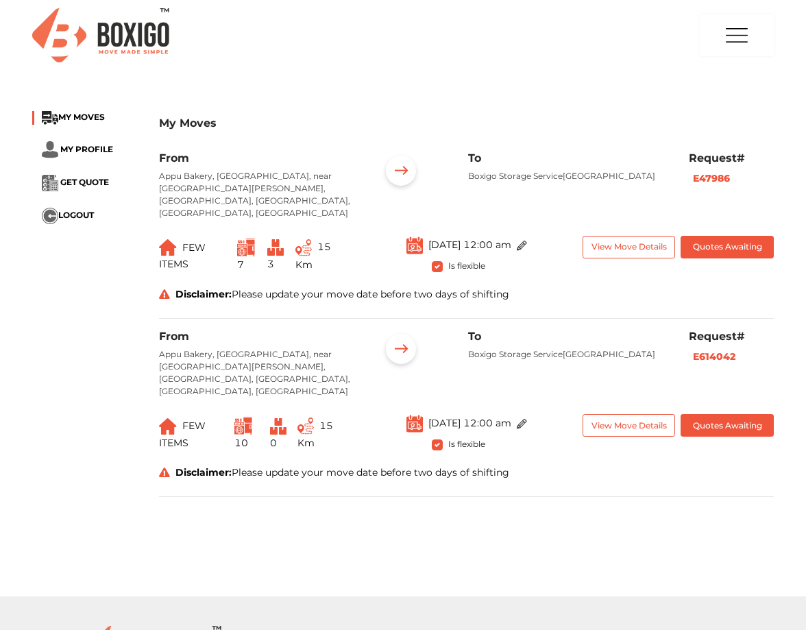
click at [264, 197] on p "Appu Bakery, [GEOGRAPHIC_DATA], near [GEOGRAPHIC_DATA][PERSON_NAME], [GEOGRAPHI…" at bounding box center [259, 194] width 200 height 49
click at [622, 236] on button "View Move Details" at bounding box center [629, 247] width 93 height 23
